Goal: Task Accomplishment & Management: Use online tool/utility

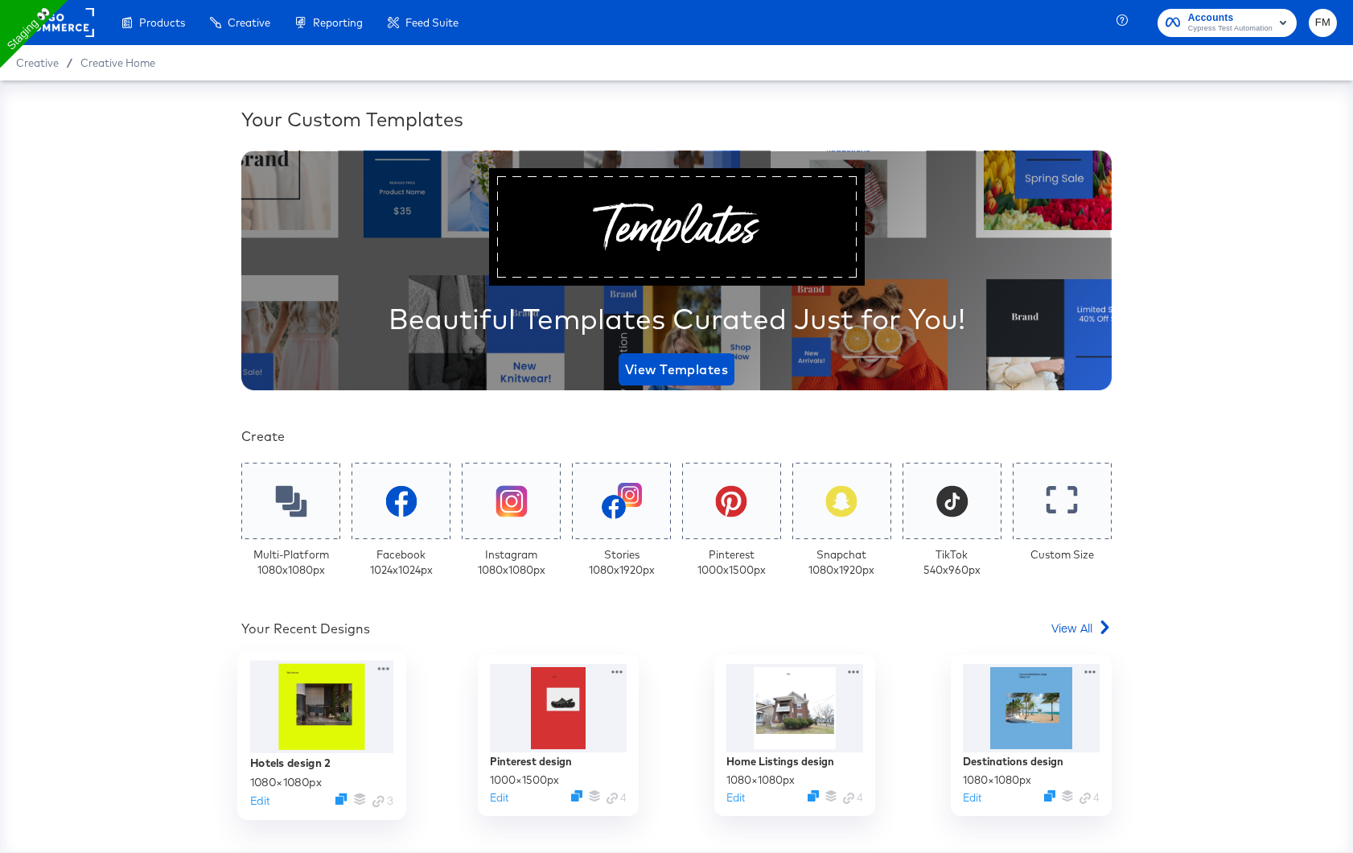
click at [356, 745] on div at bounding box center [322, 707] width 144 height 93
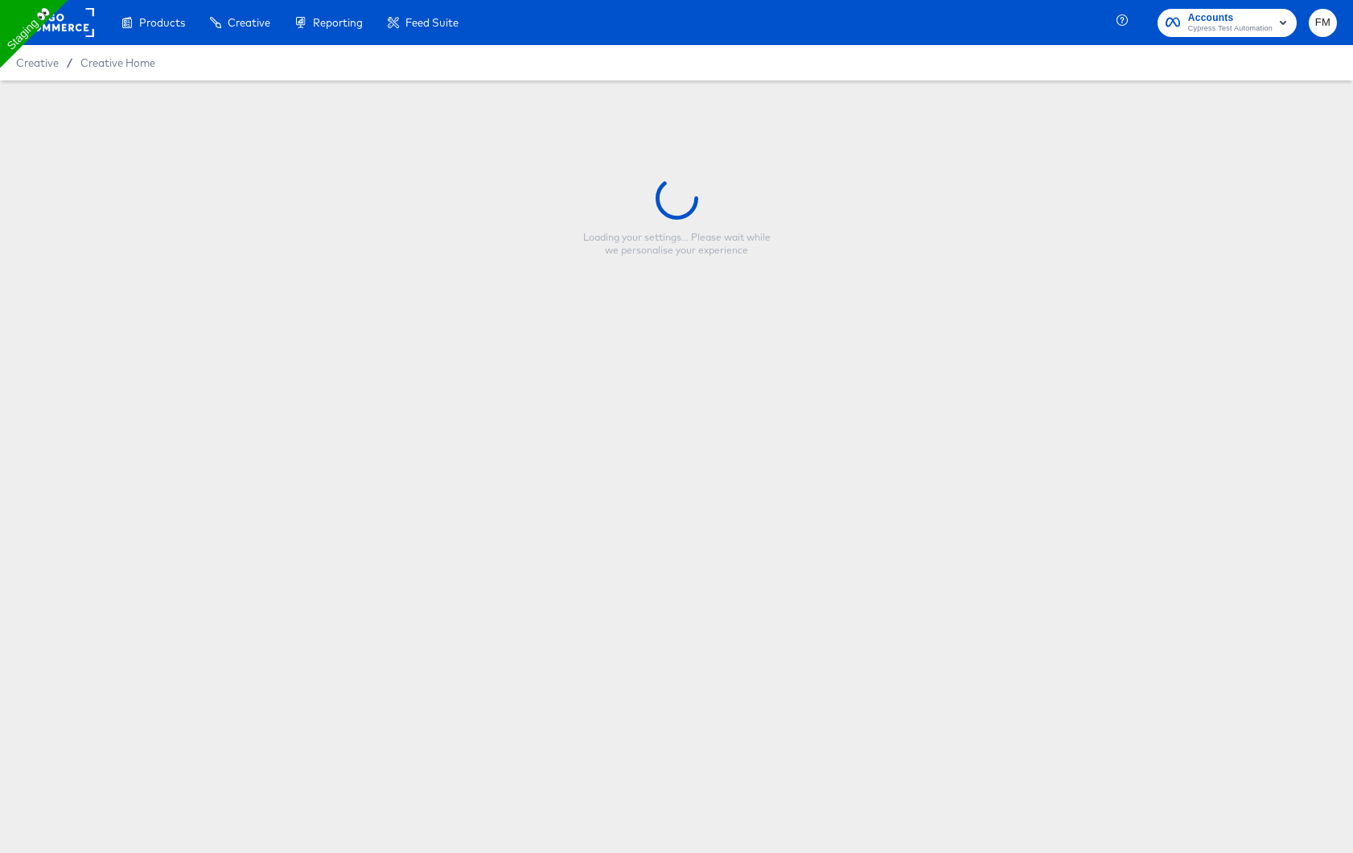
type input "Hotels design 2"
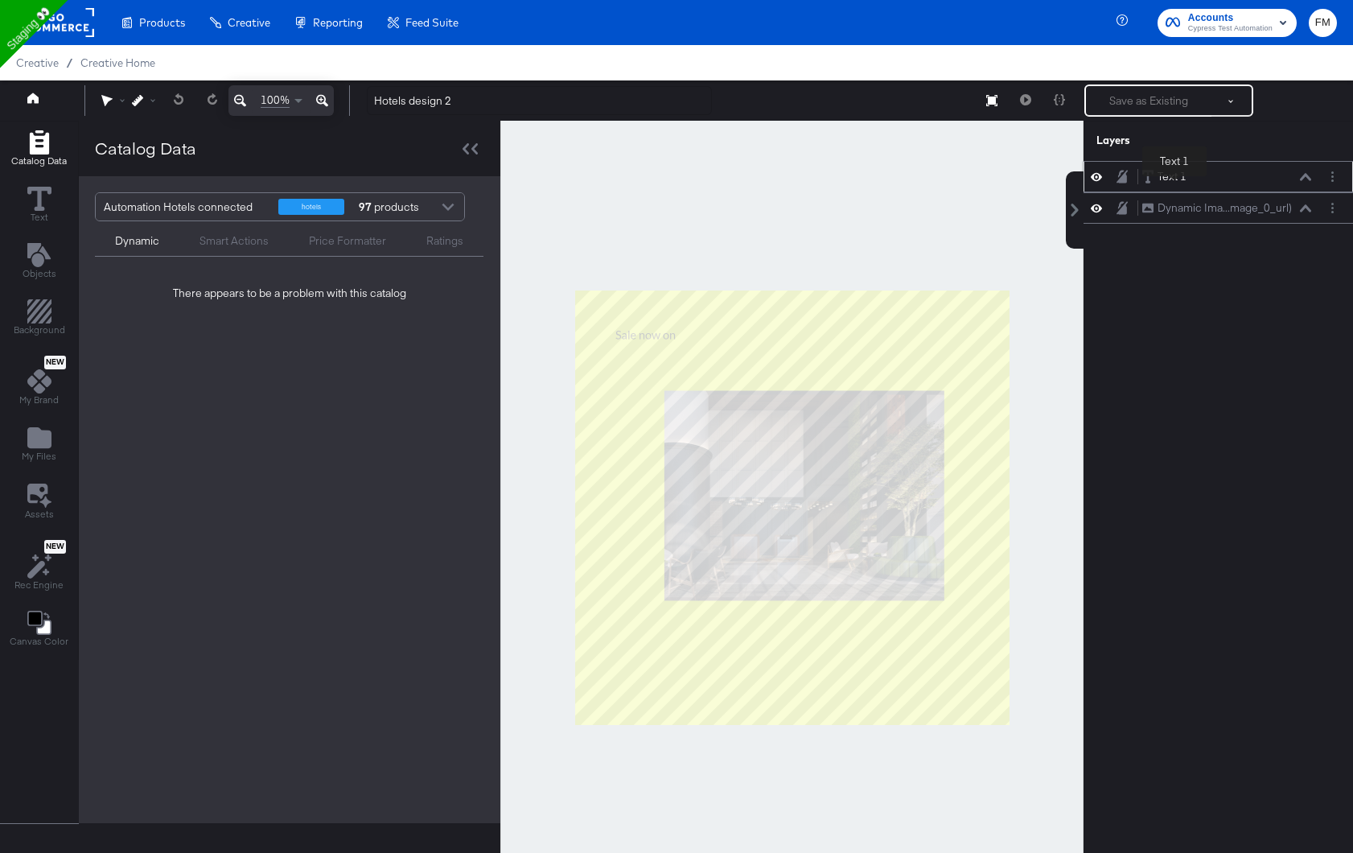
click at [1175, 179] on div "Text 1" at bounding box center [1172, 176] width 29 height 15
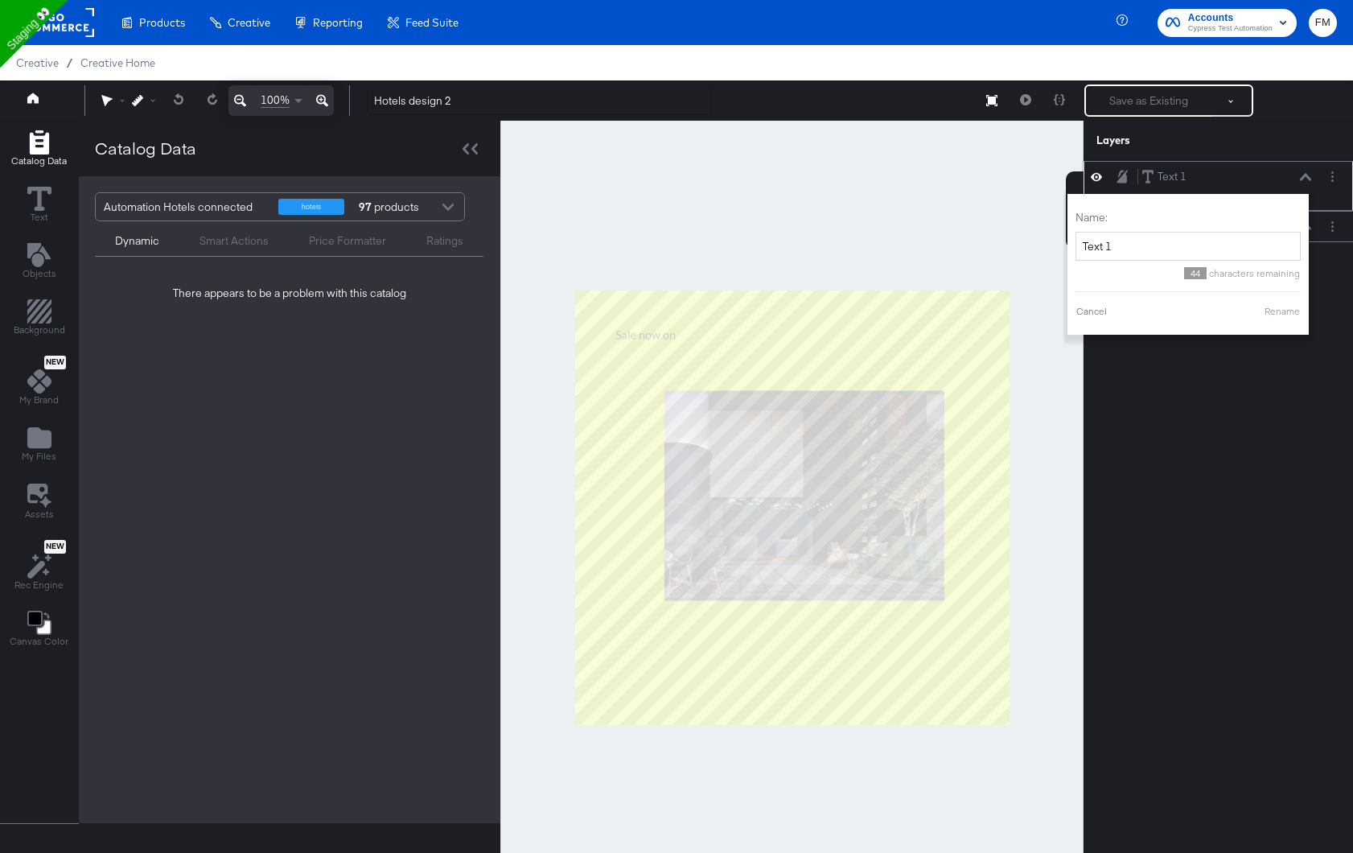
click at [1304, 179] on icon at bounding box center [1305, 177] width 11 height 8
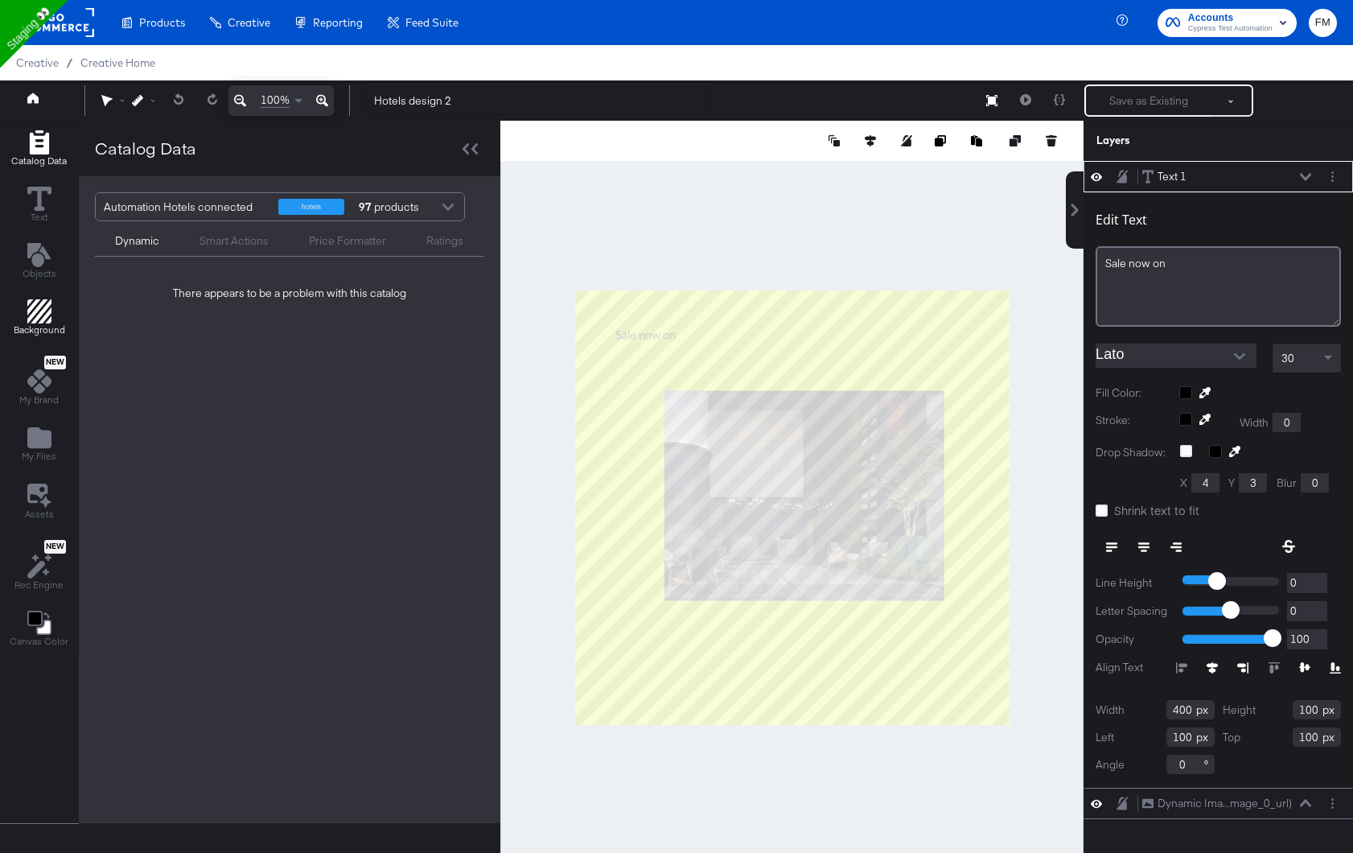
click at [40, 328] on span "Background" at bounding box center [40, 329] width 52 height 13
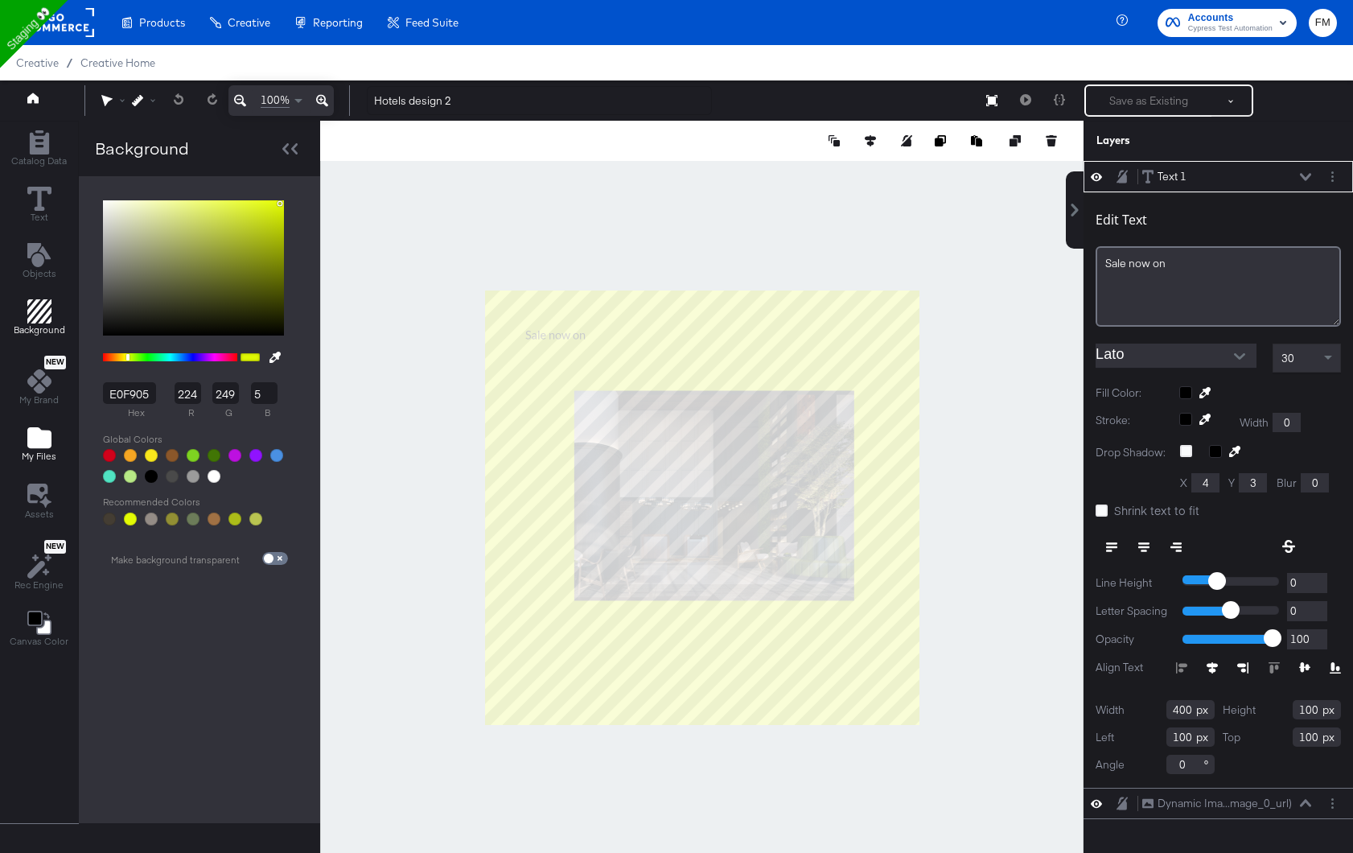
click at [25, 454] on span "My Files" at bounding box center [39, 456] width 35 height 13
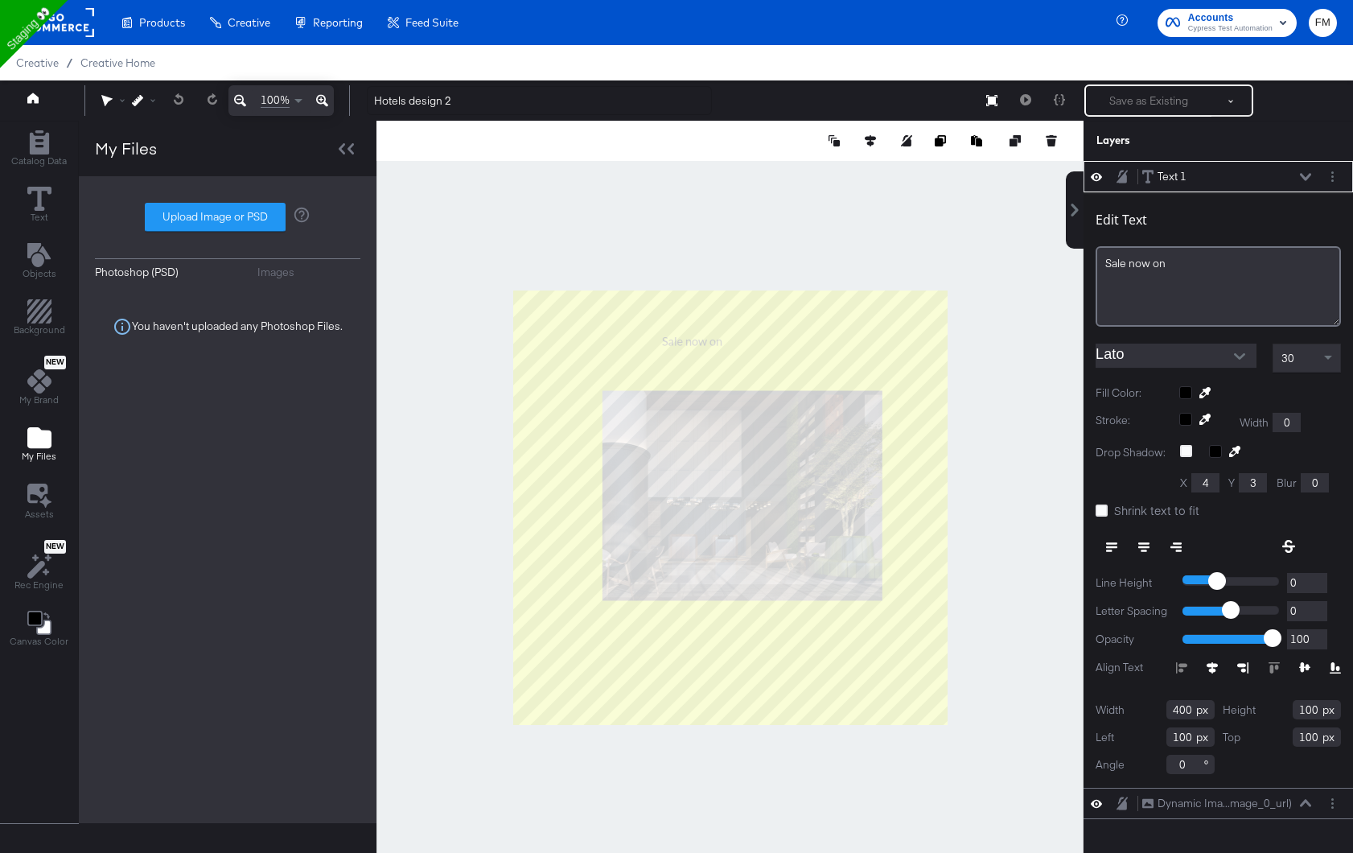
type input "258"
type input "288"
type input "269"
type input "256"
type input "9"
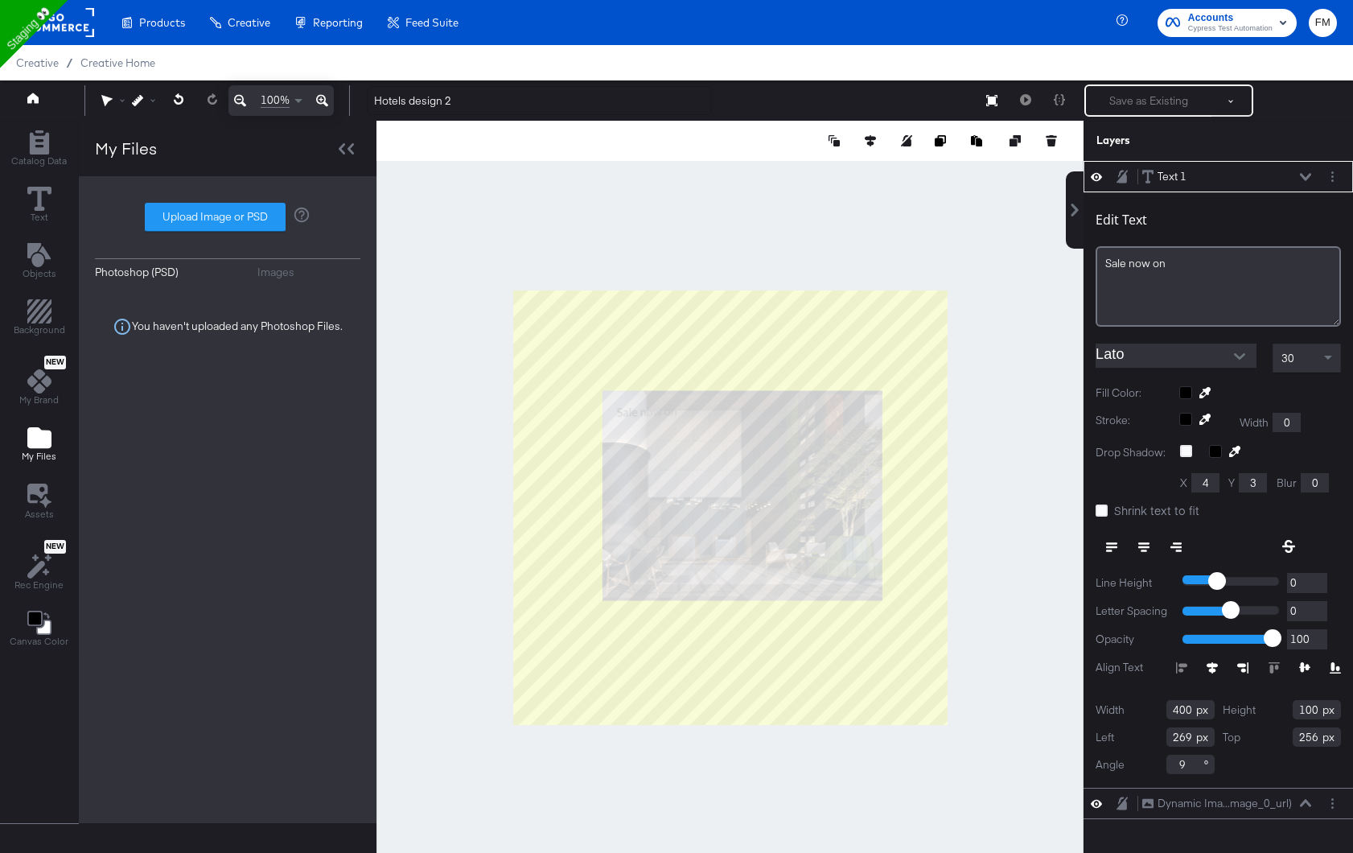
type input "260"
type input "281"
type input "2"
click at [41, 206] on icon at bounding box center [39, 199] width 24 height 24
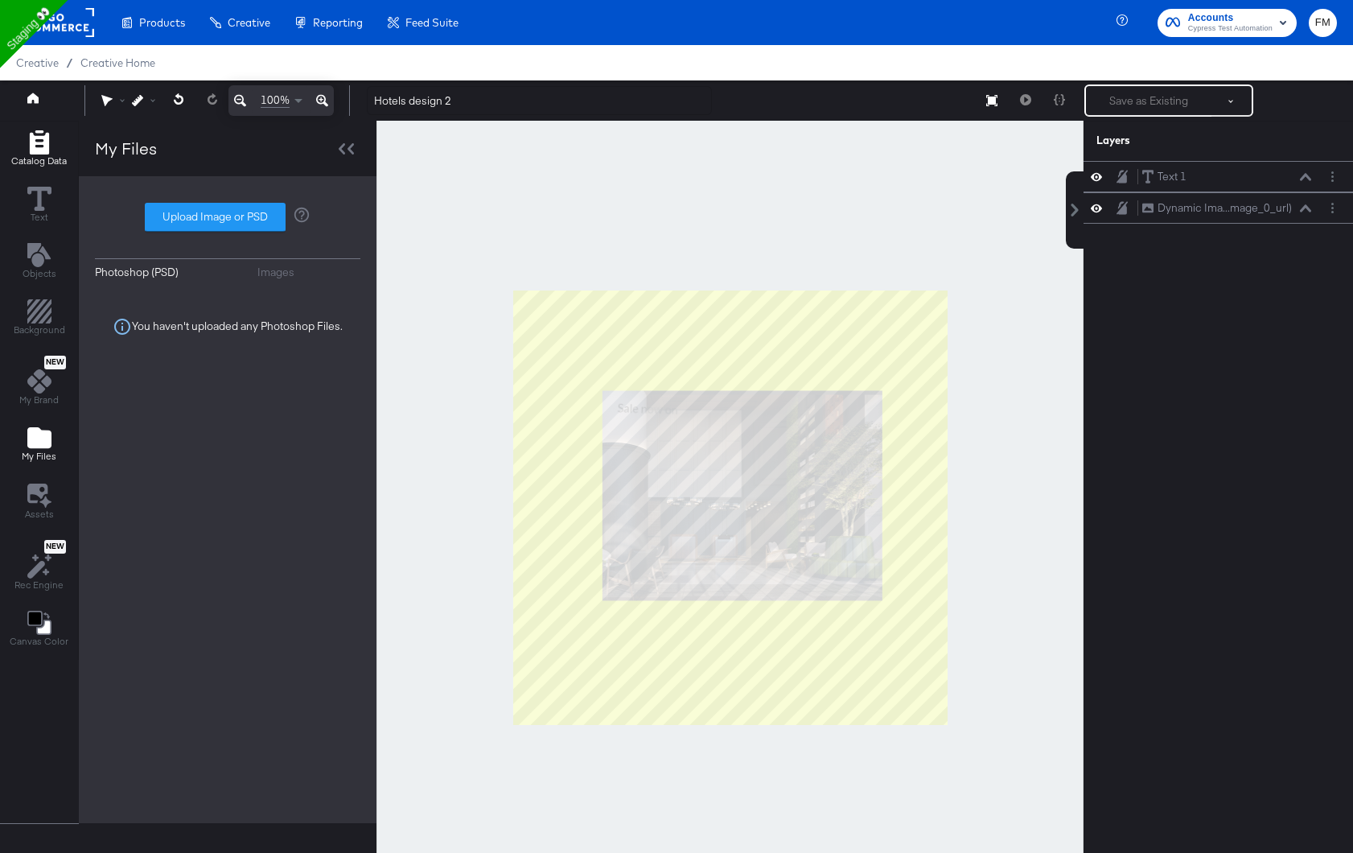
click at [37, 146] on icon "Add Rectangle" at bounding box center [39, 142] width 24 height 24
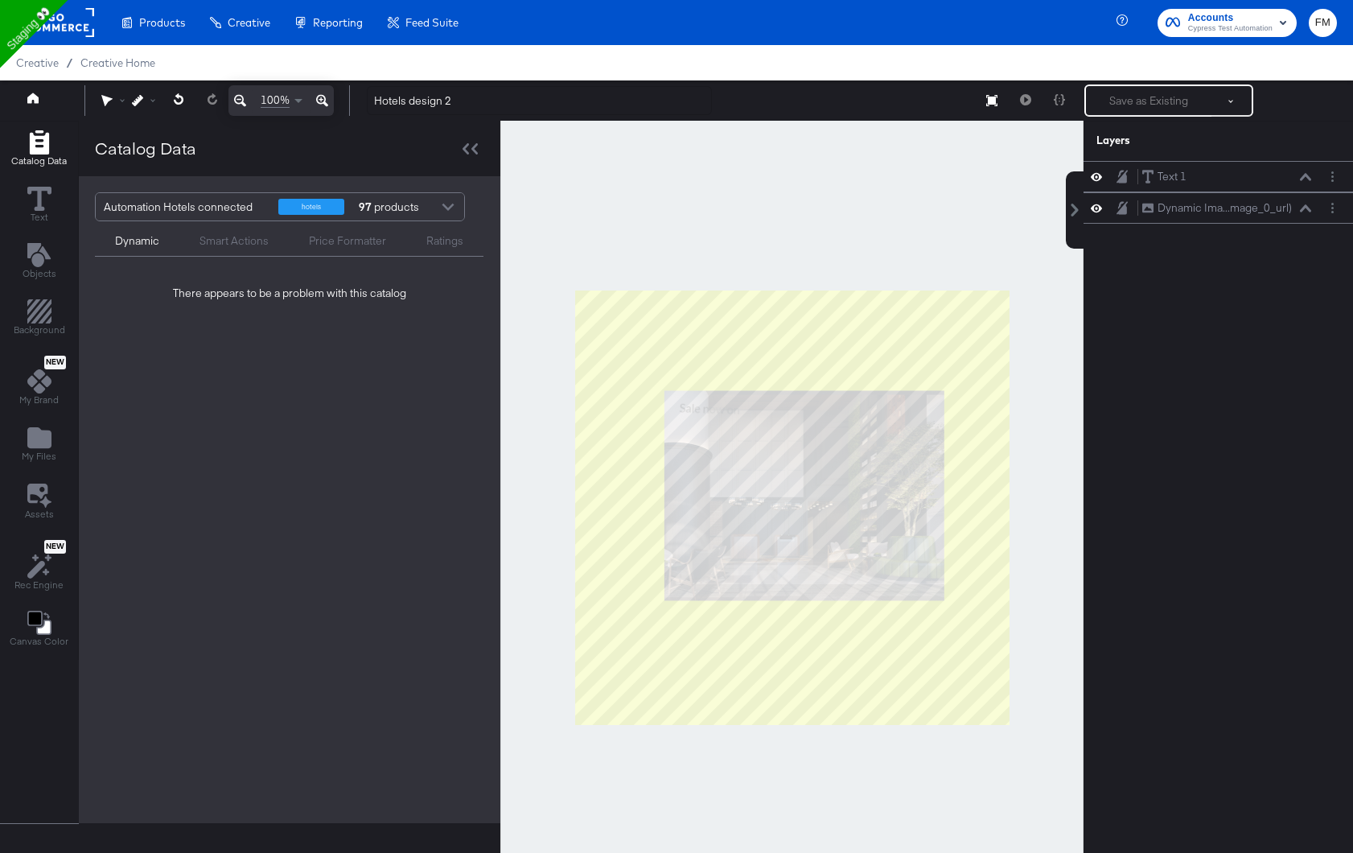
click at [258, 241] on div "Smart Actions" at bounding box center [234, 240] width 69 height 15
click at [157, 249] on div "Dynamic Smart Actions Price Formatter Ratings" at bounding box center [289, 238] width 389 height 35
click at [130, 249] on div "Dynamic Smart Actions Price Formatter Ratings" at bounding box center [289, 238] width 389 height 35
click at [130, 247] on div "Dynamic" at bounding box center [137, 240] width 44 height 15
click at [266, 241] on div "Smart Actions" at bounding box center [233, 238] width 109 height 19
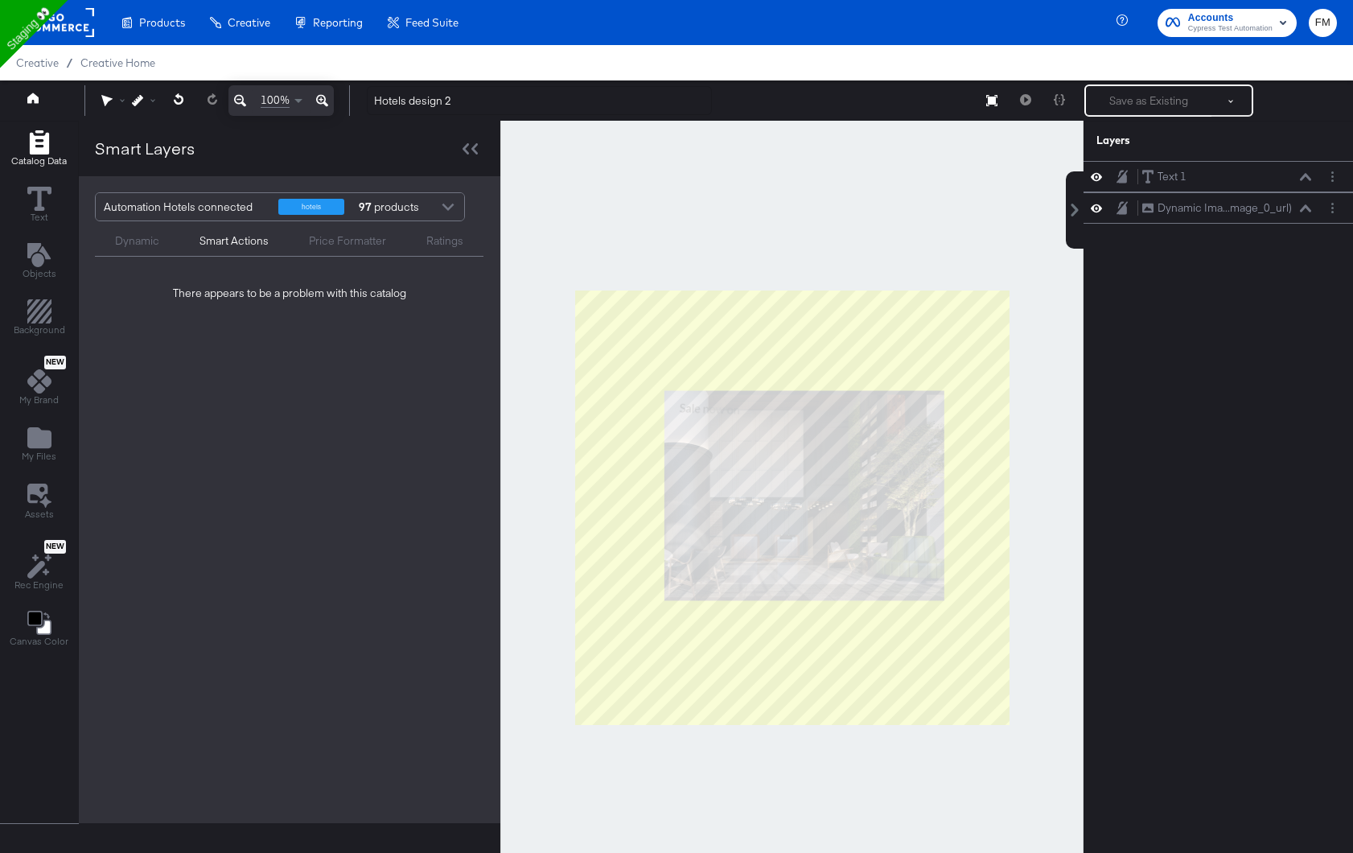
click at [134, 231] on div "Dynamic" at bounding box center [137, 238] width 84 height 19
click at [120, 68] on span "Creative Home" at bounding box center [117, 62] width 75 height 13
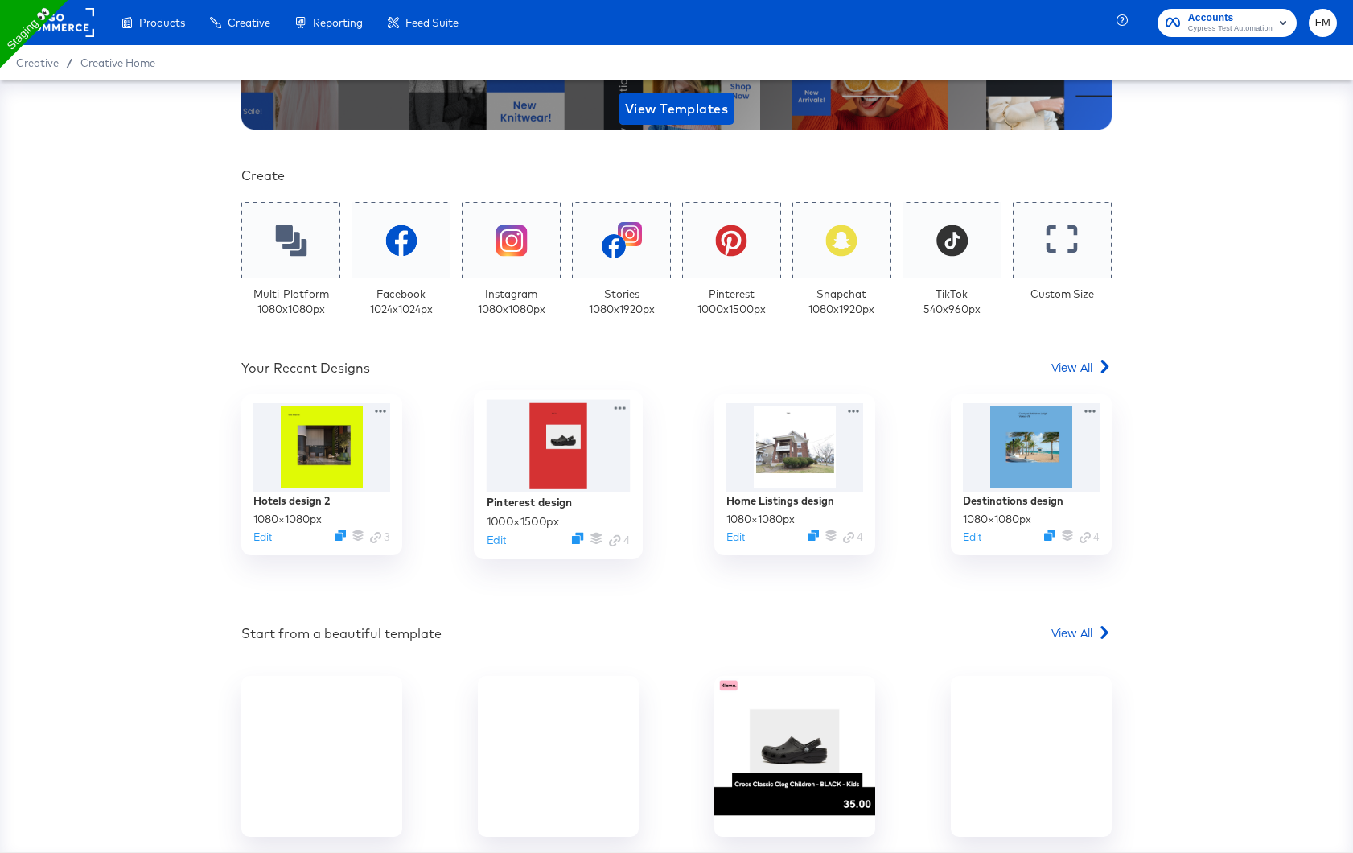
scroll to position [335, 0]
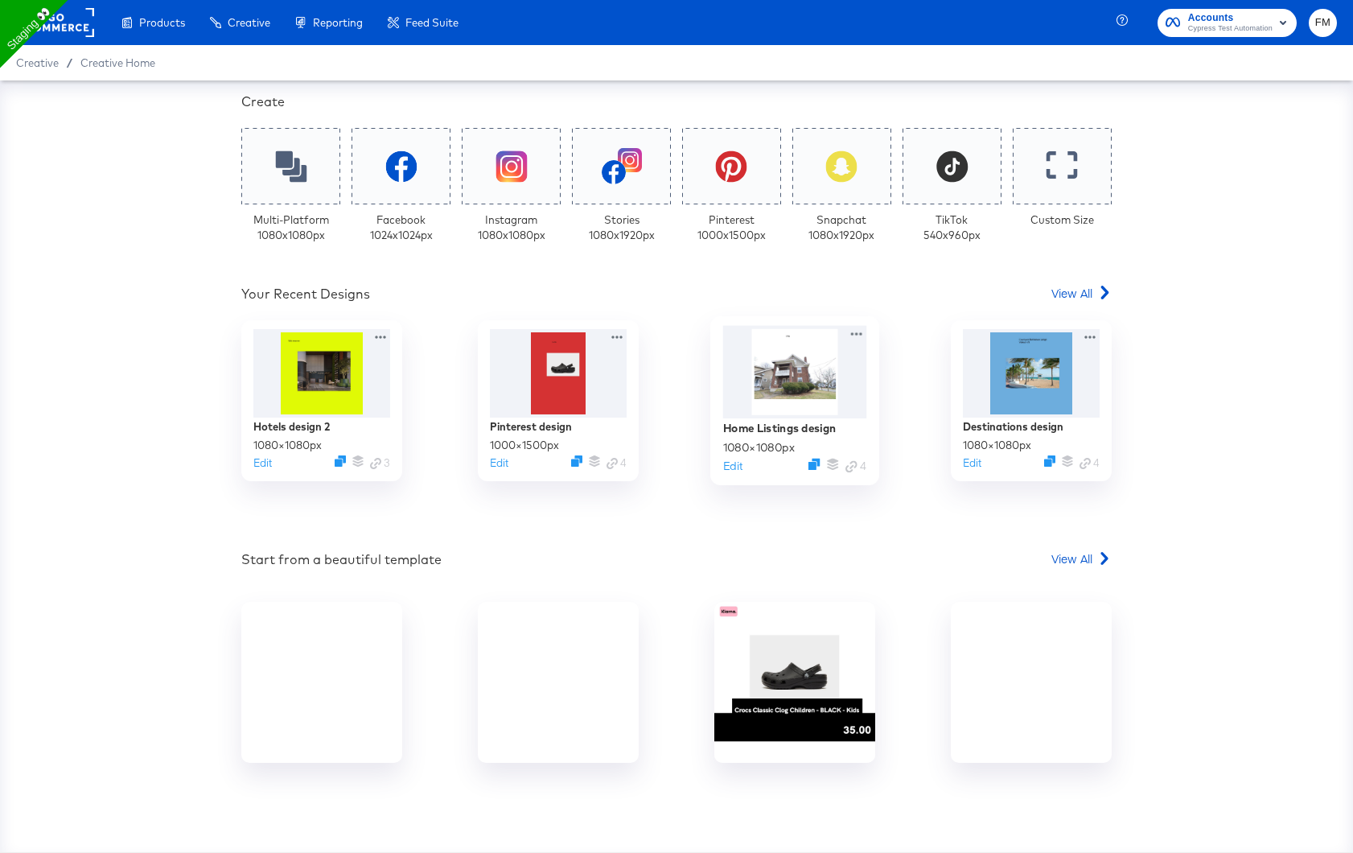
click at [829, 381] on div at bounding box center [795, 372] width 144 height 93
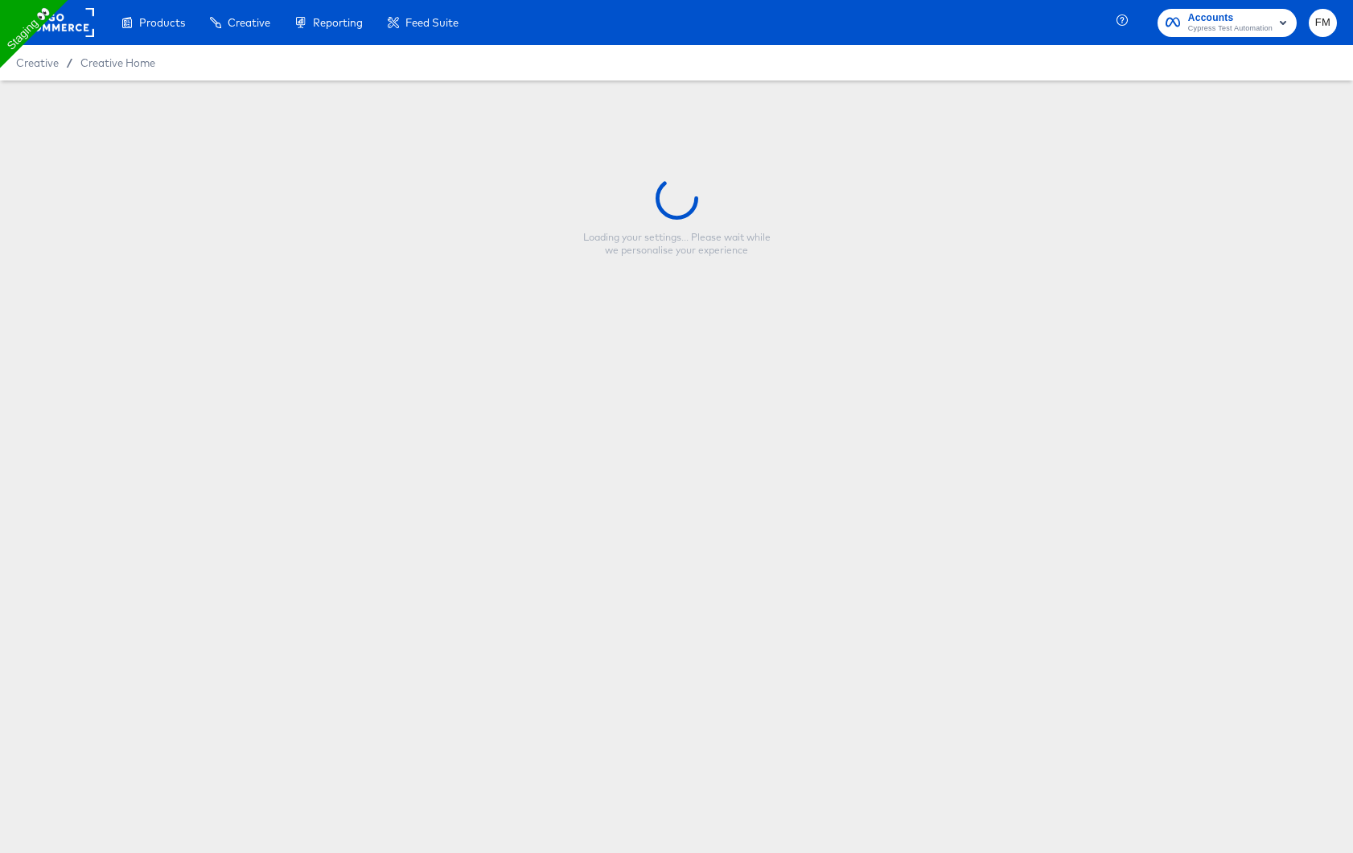
type input "Home Listings design"
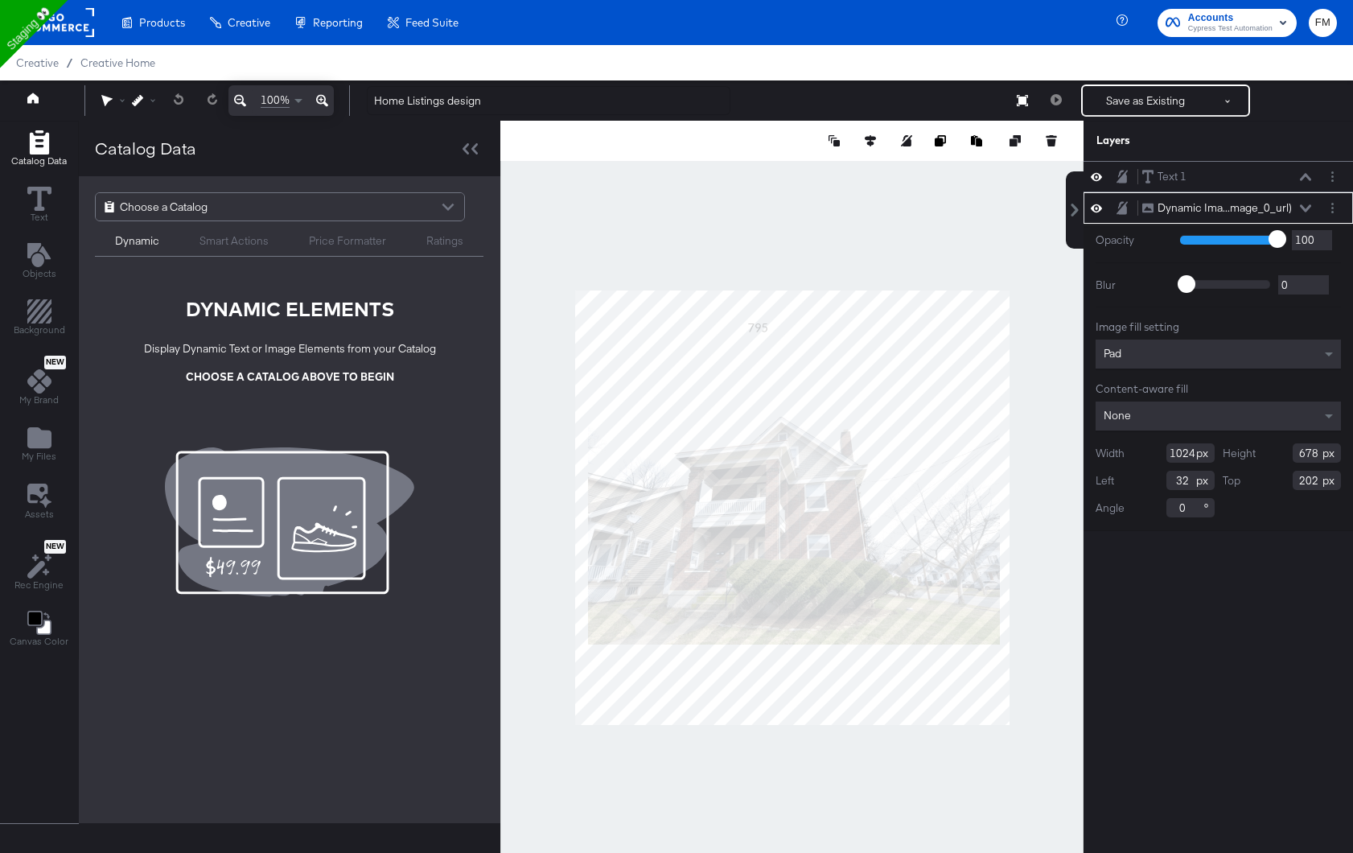
type input "31"
type input "204"
type input "360"
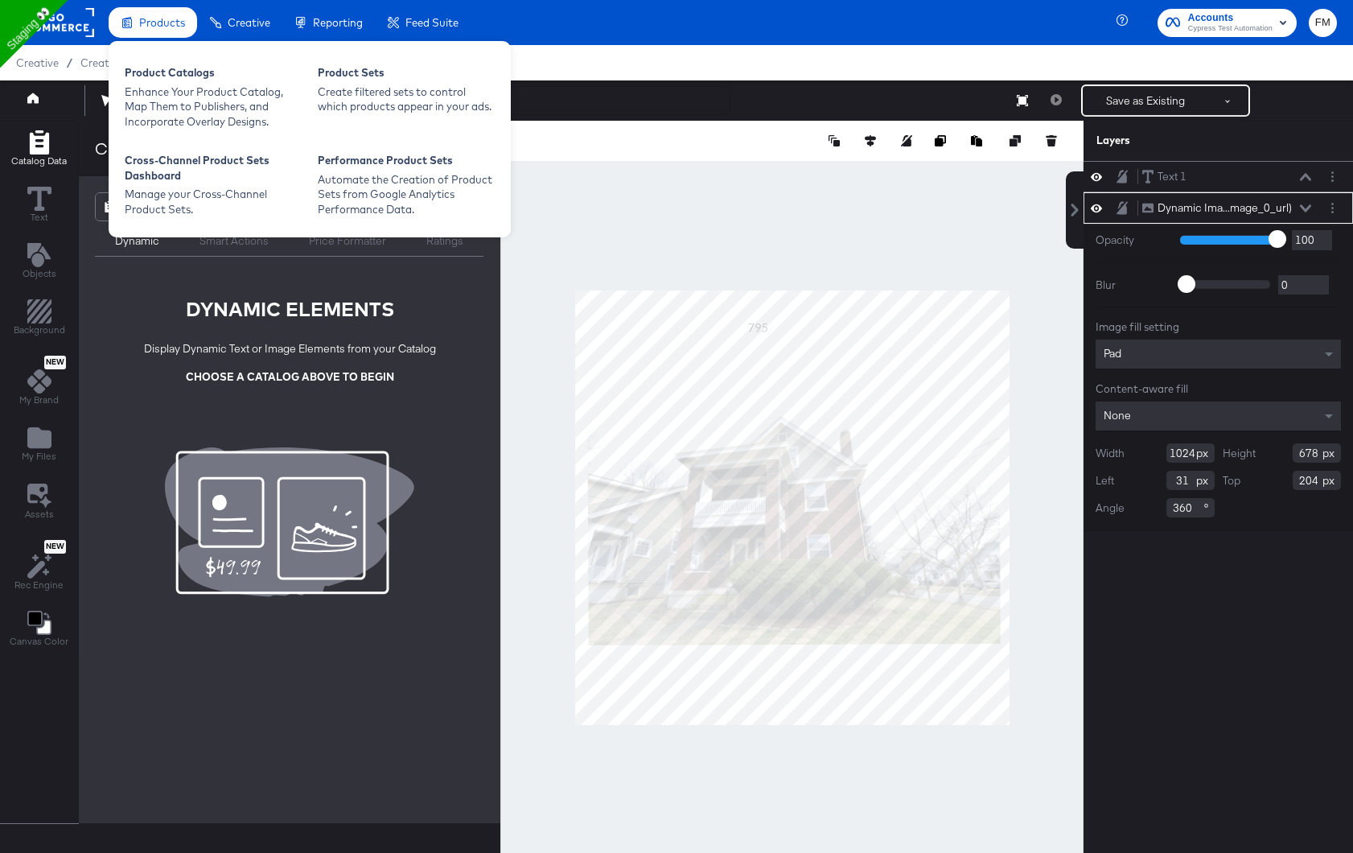
click at [155, 27] on span "Products" at bounding box center [162, 22] width 46 height 13
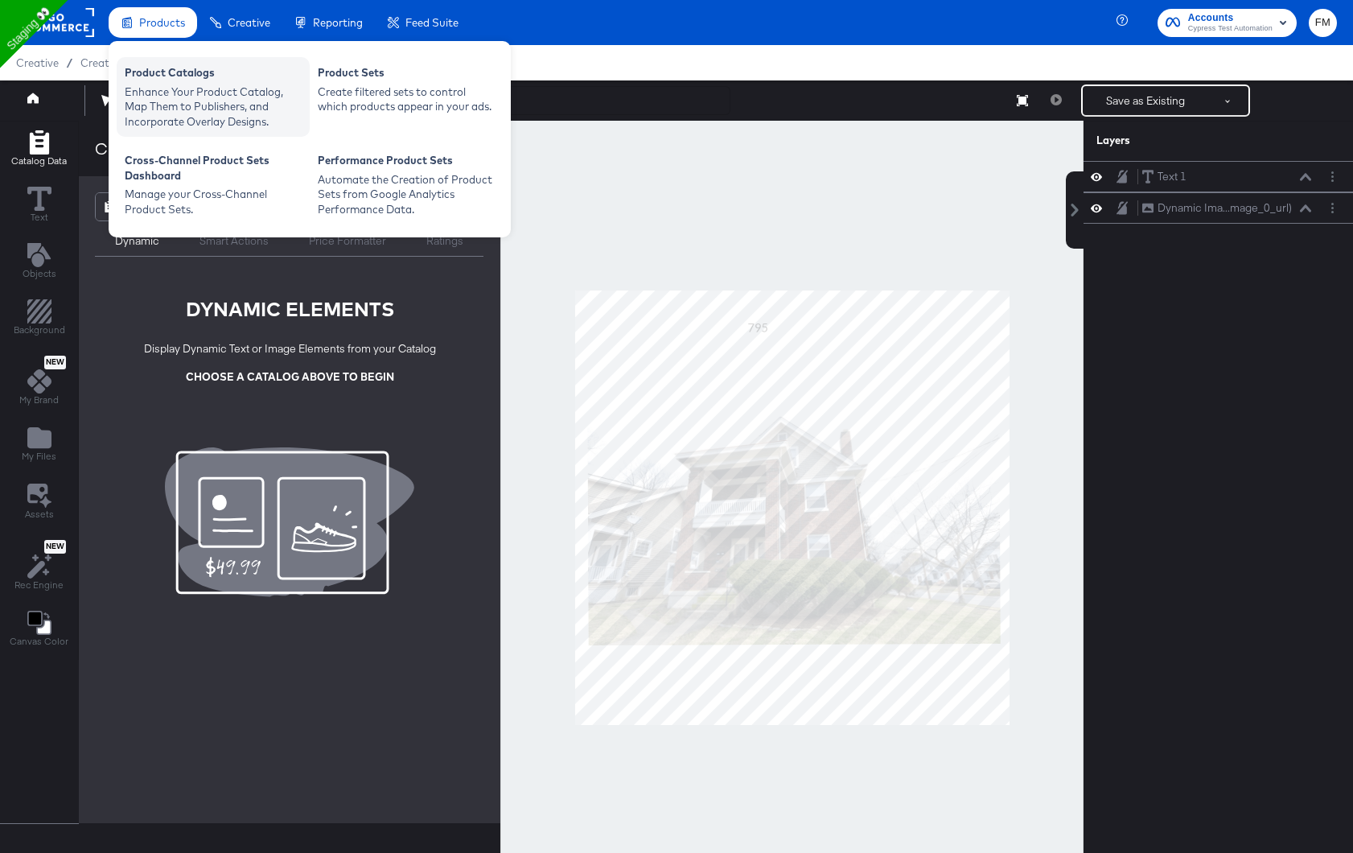
click at [200, 81] on div "Product Catalogs" at bounding box center [213, 74] width 177 height 19
